Goal: Register for event/course

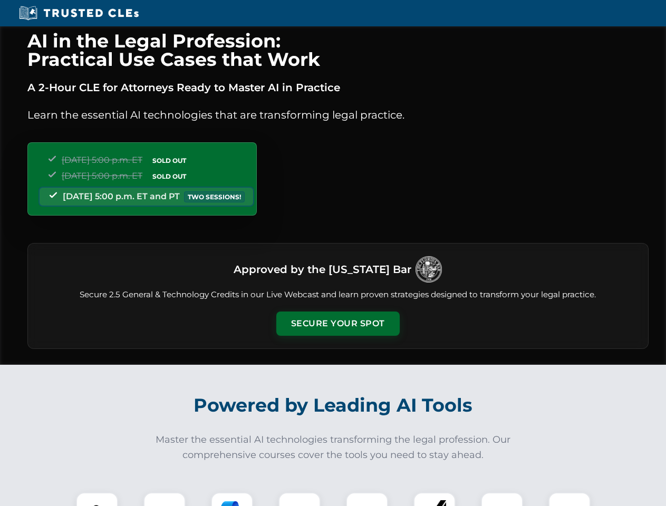
click at [338, 324] on button "Secure Your Spot" at bounding box center [337, 324] width 123 height 24
click at [97, 499] on img at bounding box center [97, 513] width 31 height 31
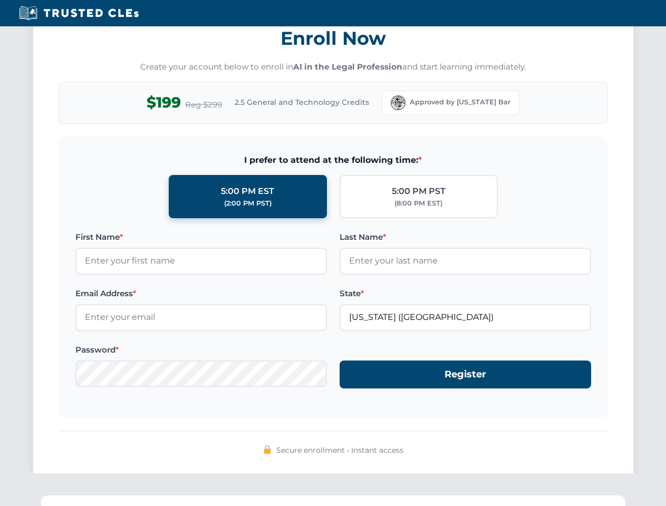
scroll to position [1035, 0]
